Goal: Task Accomplishment & Management: Use online tool/utility

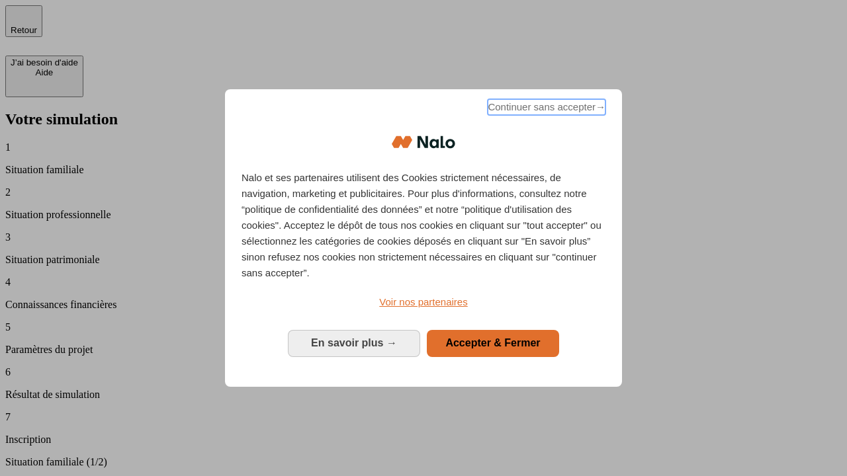
click at [545, 109] on span "Continuer sans accepter →" at bounding box center [547, 107] width 118 height 16
